Goal: Complete application form

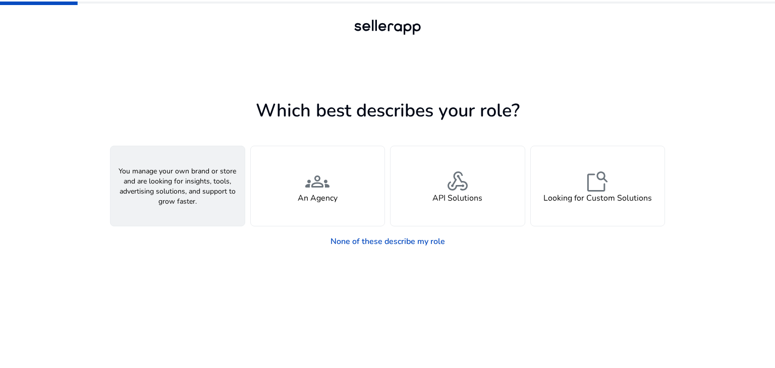
click at [201, 185] on div "person A Seller" at bounding box center [177, 186] width 134 height 80
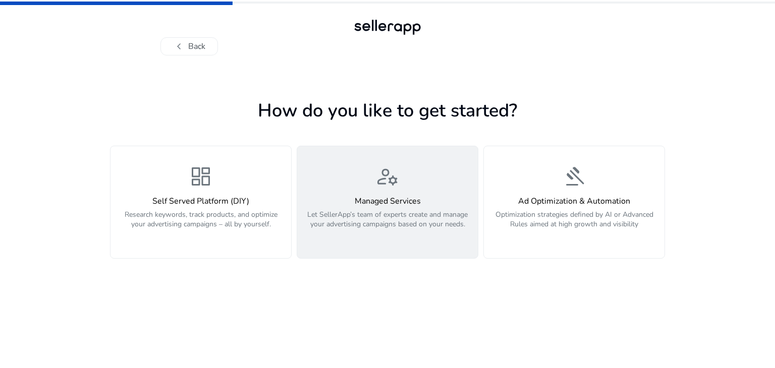
click at [342, 190] on div "manage_accounts Managed Services Let SellerApp’s team of experts create and man…" at bounding box center [387, 202] width 168 height 76
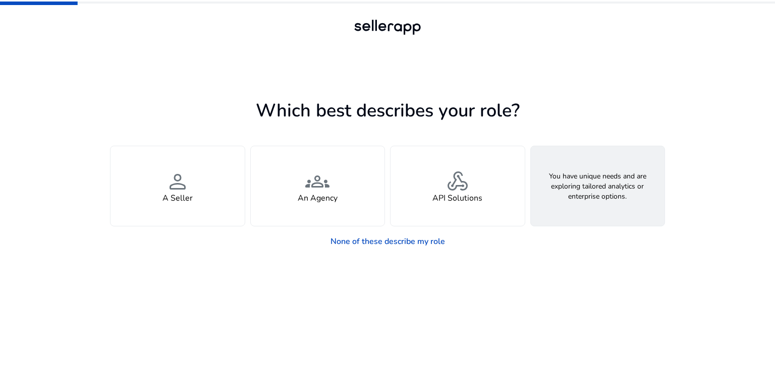
click at [565, 198] on h4 "Looking for Custom Solutions" at bounding box center [597, 199] width 108 height 10
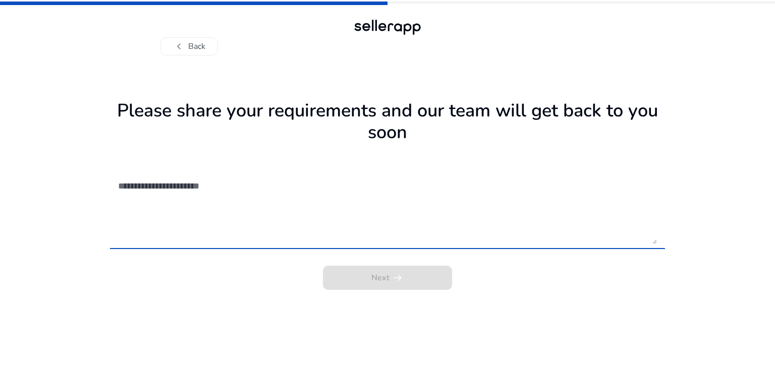
click at [179, 186] on textarea at bounding box center [387, 209] width 539 height 72
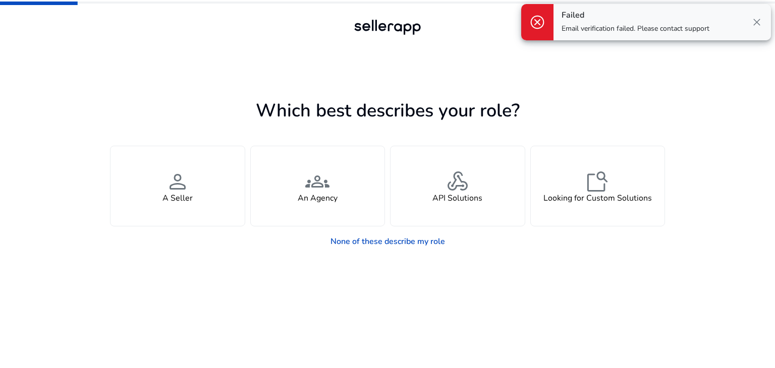
click at [752, 22] on span "close" at bounding box center [757, 22] width 12 height 12
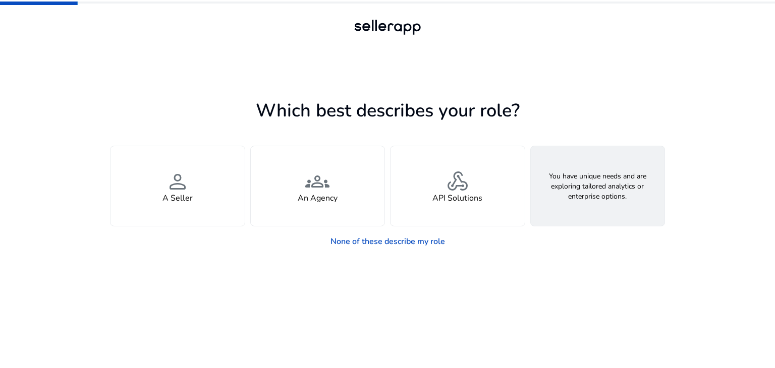
click at [607, 177] on span "feature_search" at bounding box center [597, 181] width 24 height 24
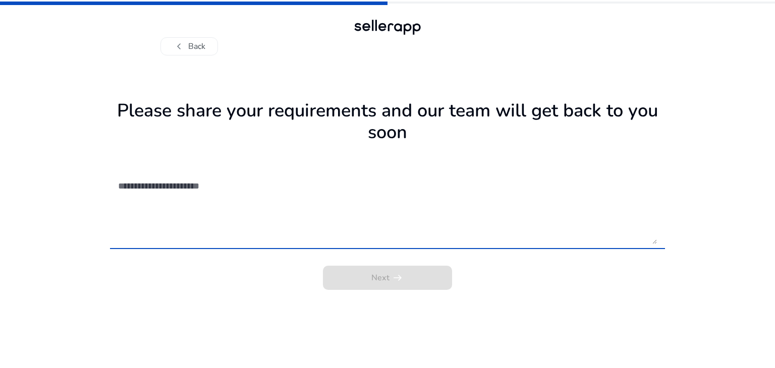
click at [143, 186] on textarea at bounding box center [387, 209] width 539 height 72
paste textarea "******"
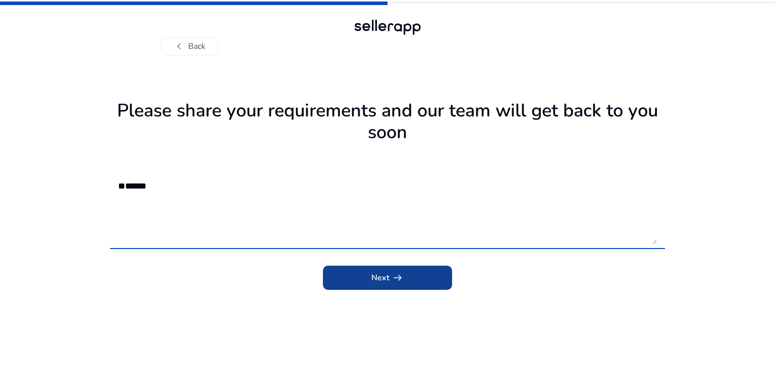
type textarea "******"
click at [361, 284] on span "submit" at bounding box center [387, 278] width 129 height 24
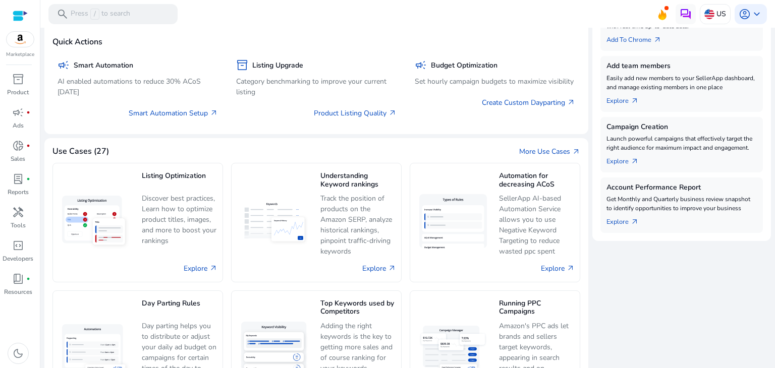
scroll to position [268, 0]
